Goal: Task Accomplishment & Management: Manage account settings

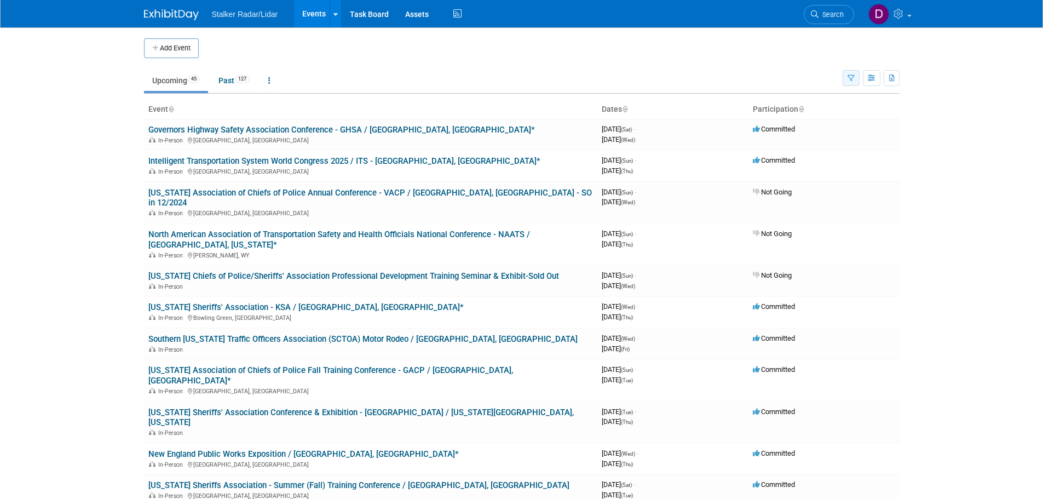
click at [846, 74] on button "button" at bounding box center [850, 78] width 17 height 16
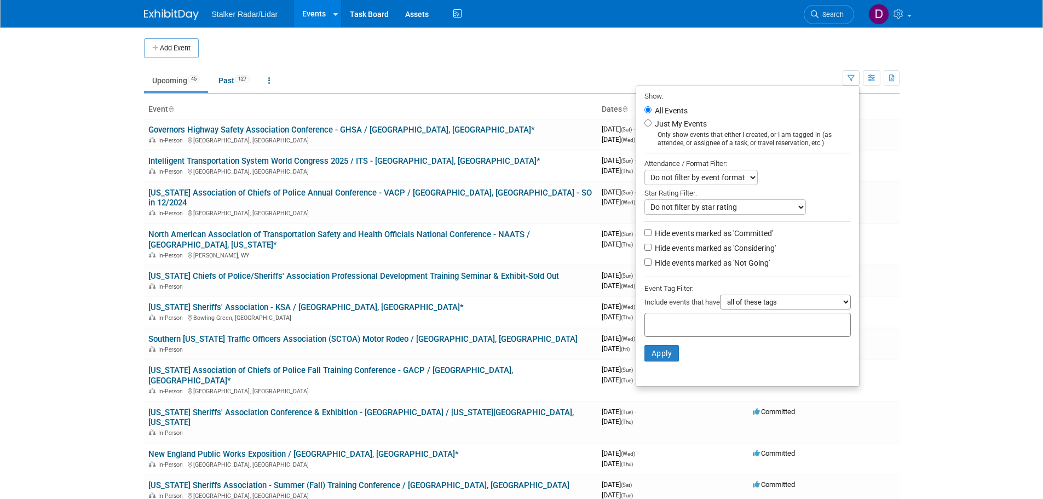
click at [683, 124] on label "Just My Events" at bounding box center [680, 123] width 54 height 11
click at [651, 124] on input "Just My Events" at bounding box center [647, 122] width 7 height 7
radio input "true"
click at [660, 359] on button "Apply" at bounding box center [661, 353] width 35 height 16
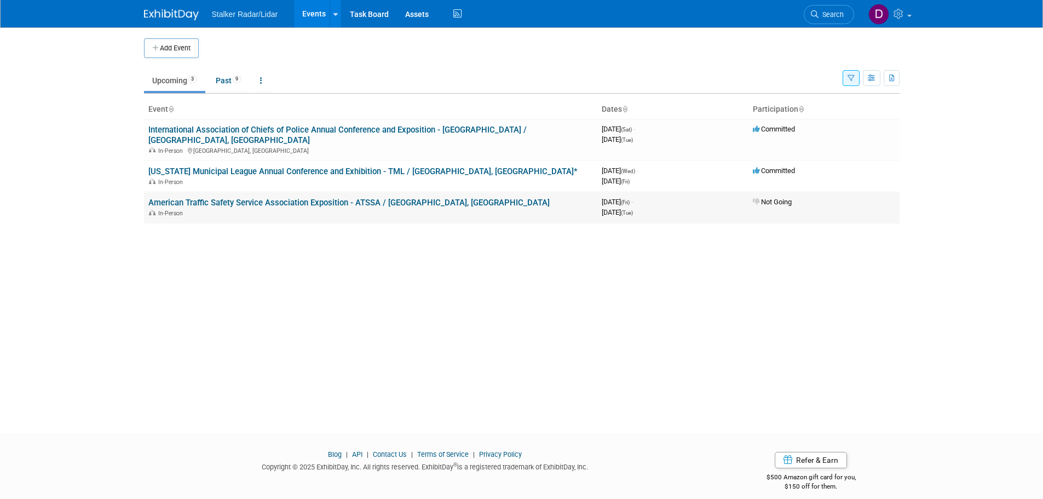
click at [767, 198] on span "Not Going" at bounding box center [772, 202] width 39 height 8
click at [234, 198] on link "American Traffic Safety Service Association Exposition - ATSSA / [GEOGRAPHIC_DA…" at bounding box center [348, 203] width 401 height 10
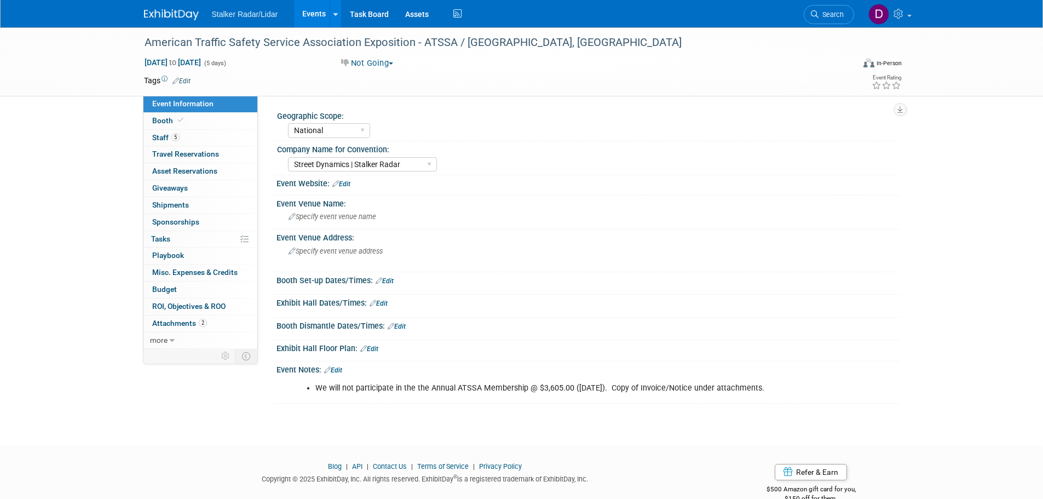
select select "National"
select select "Street Dynamics | Stalker Radar"
click at [381, 61] on button "Not Going" at bounding box center [367, 62] width 60 height 11
click at [383, 98] on link "Considering" at bounding box center [381, 96] width 86 height 15
